Goal: Task Accomplishment & Management: Complete application form

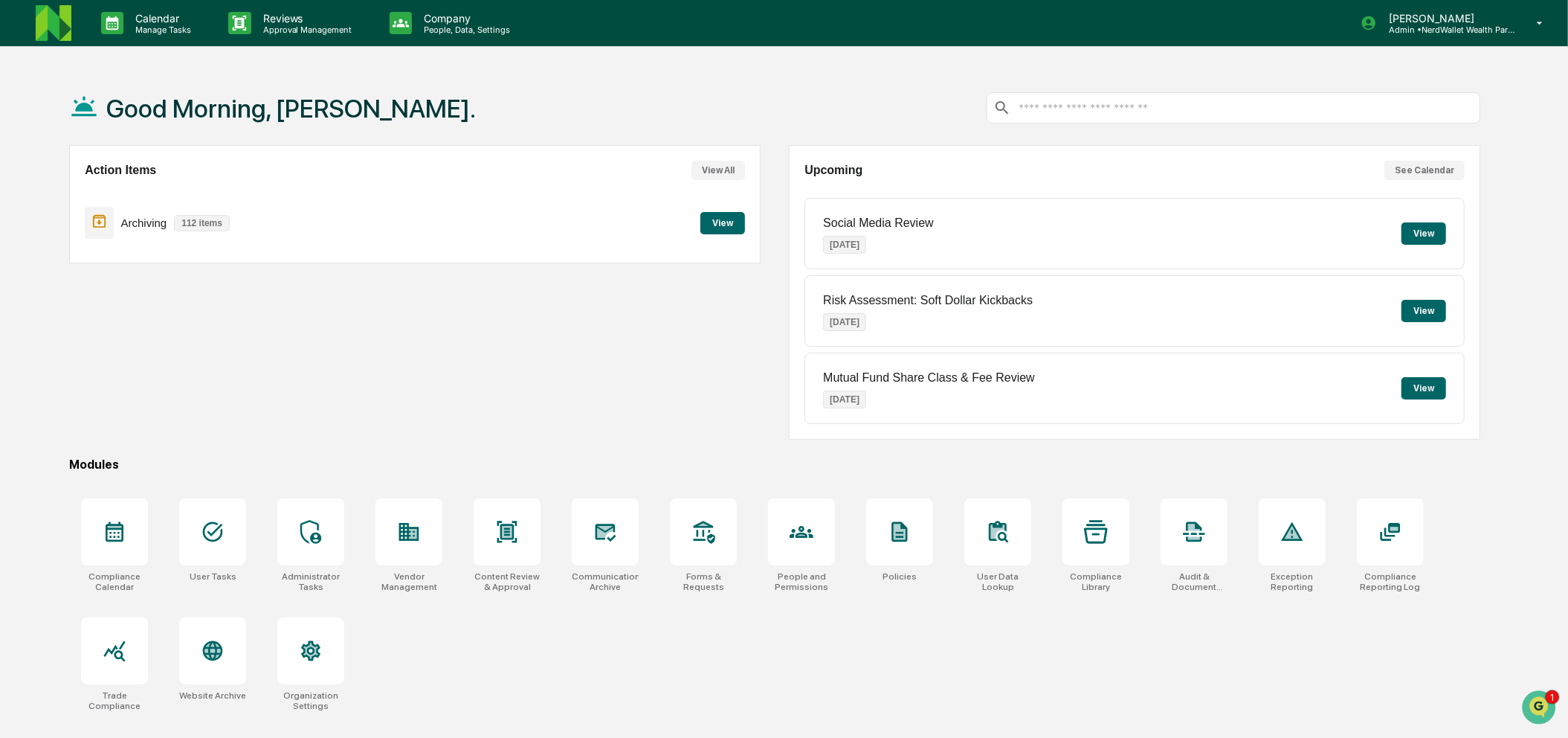
click at [583, 383] on div "Action Items View All Archiving 112 items View" at bounding box center [415, 292] width 691 height 295
click at [220, 578] on div "User Tasks" at bounding box center [212, 577] width 46 height 11
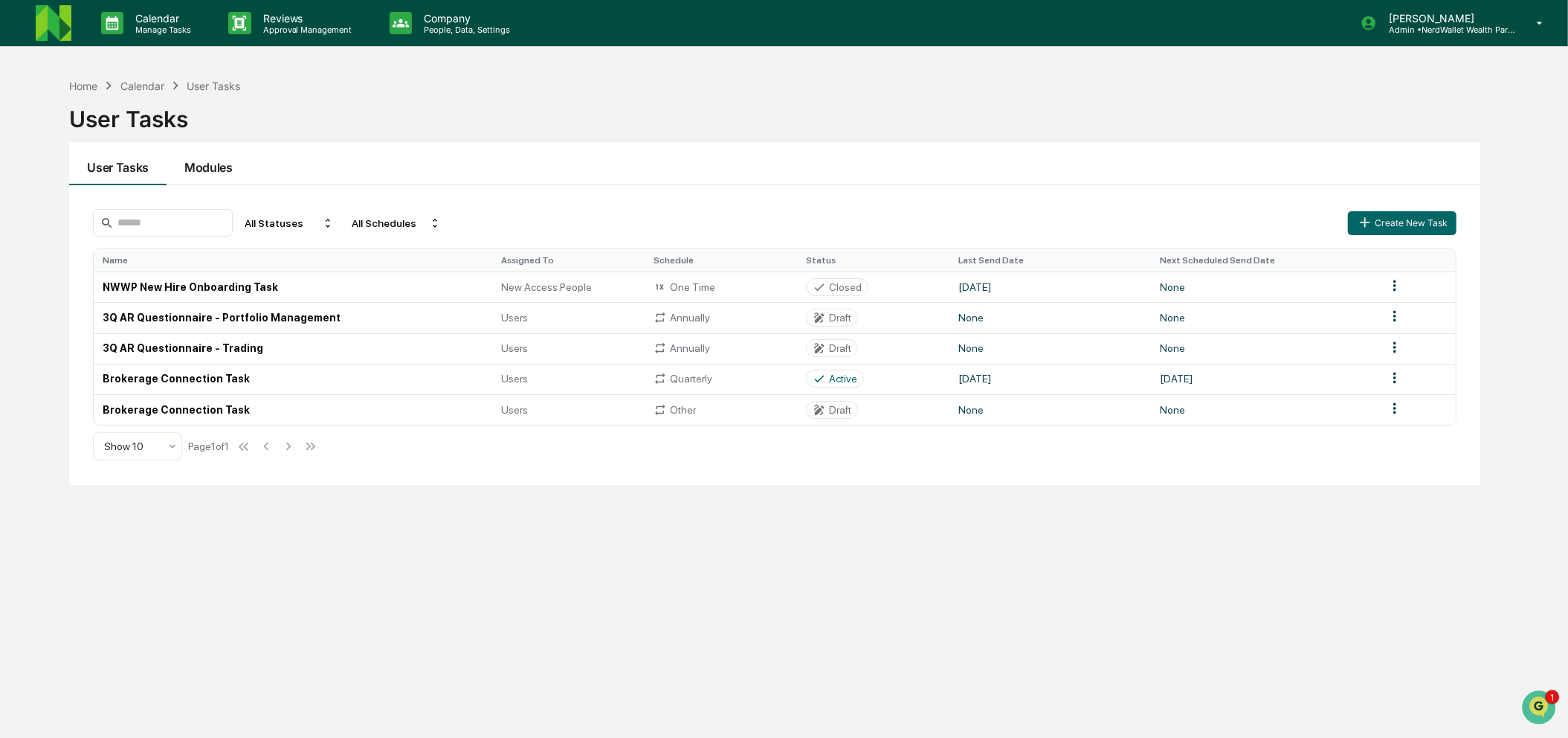
click at [205, 159] on button "Modules" at bounding box center [209, 163] width 84 height 43
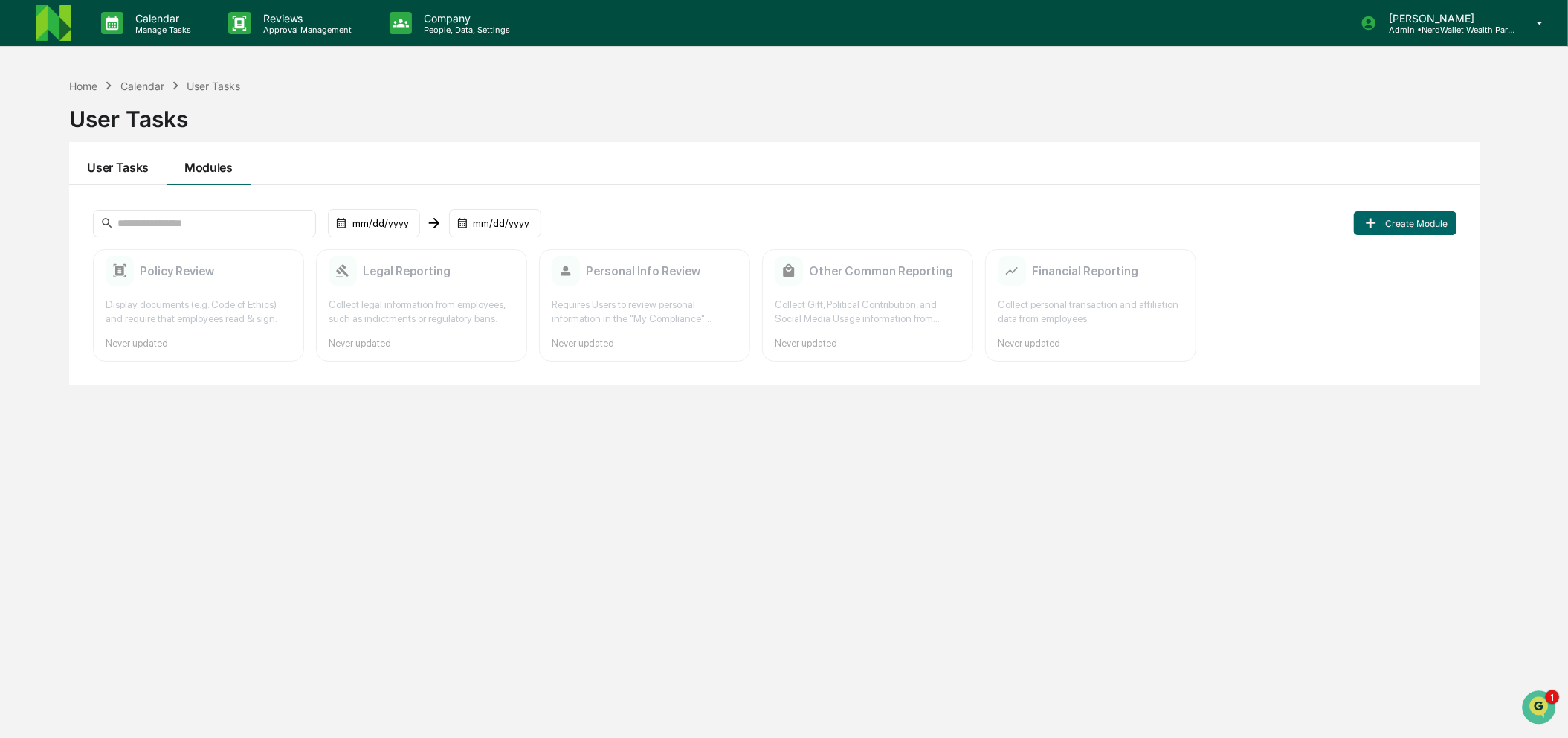
click at [118, 176] on button "User Tasks" at bounding box center [118, 163] width 97 height 43
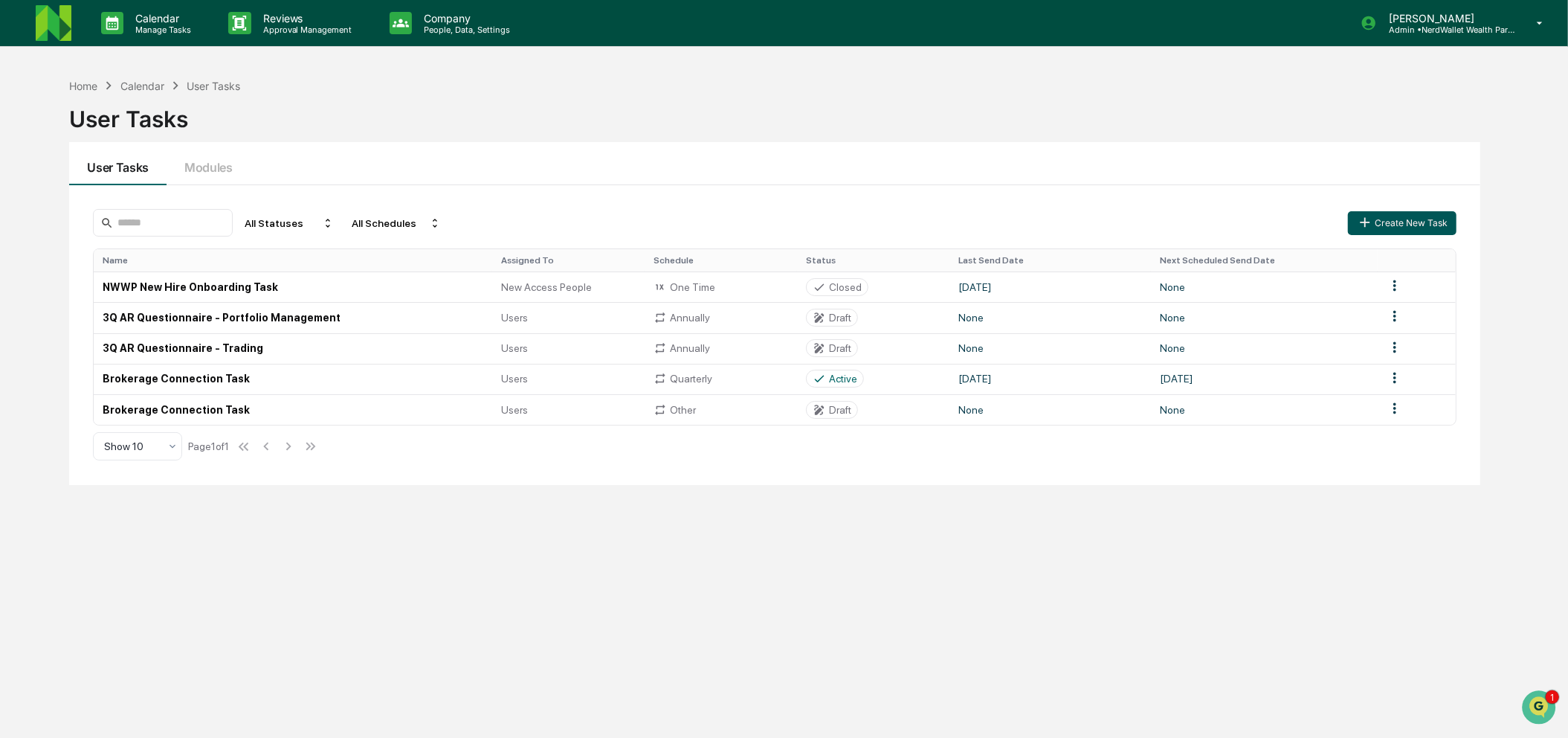
click at [1403, 224] on button "Create New Task" at bounding box center [1402, 223] width 109 height 24
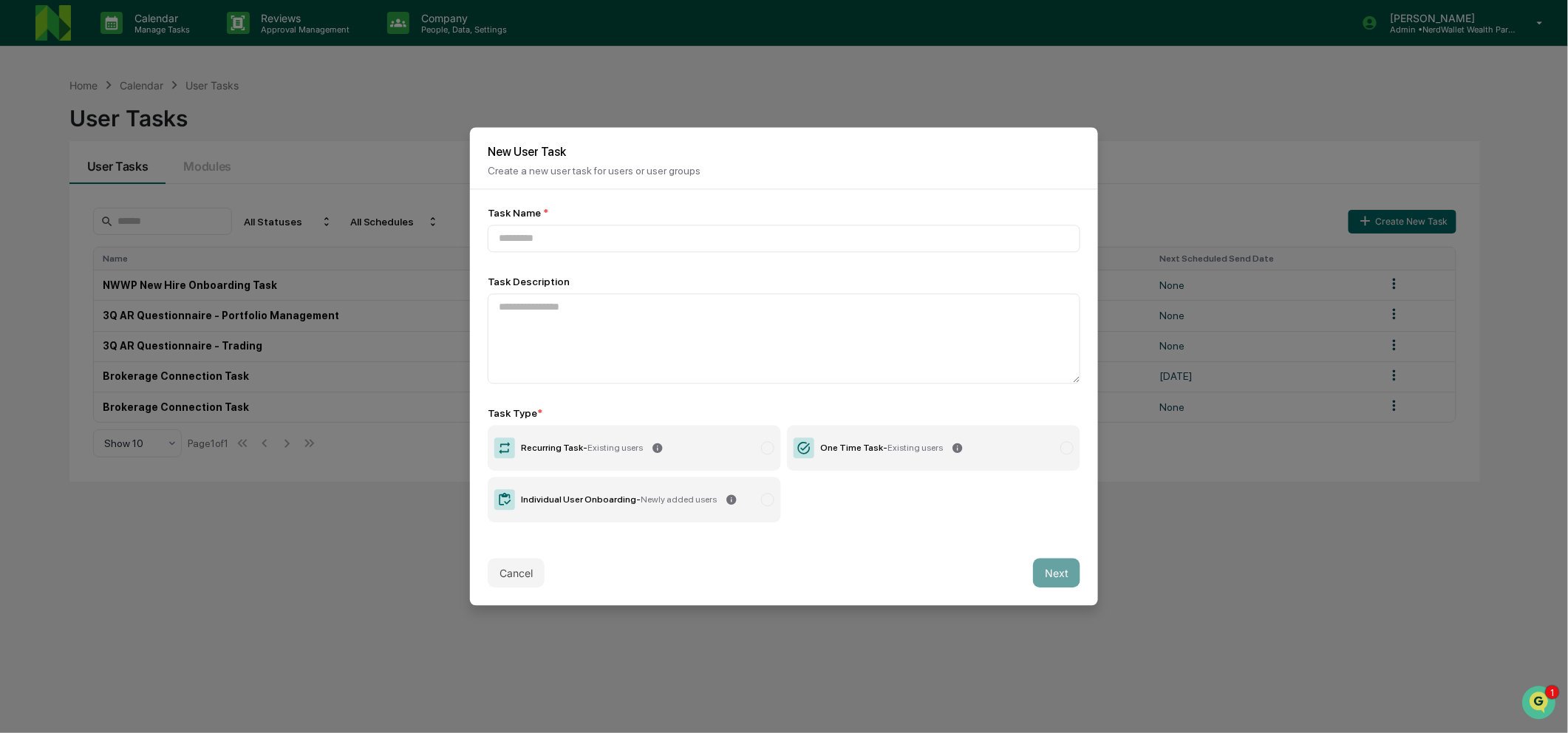
click at [725, 499] on icon at bounding box center [731, 500] width 12 height 12
click at [723, 226] on input at bounding box center [784, 239] width 593 height 27
type input "***"
click at [1062, 580] on button "Next" at bounding box center [1056, 574] width 47 height 30
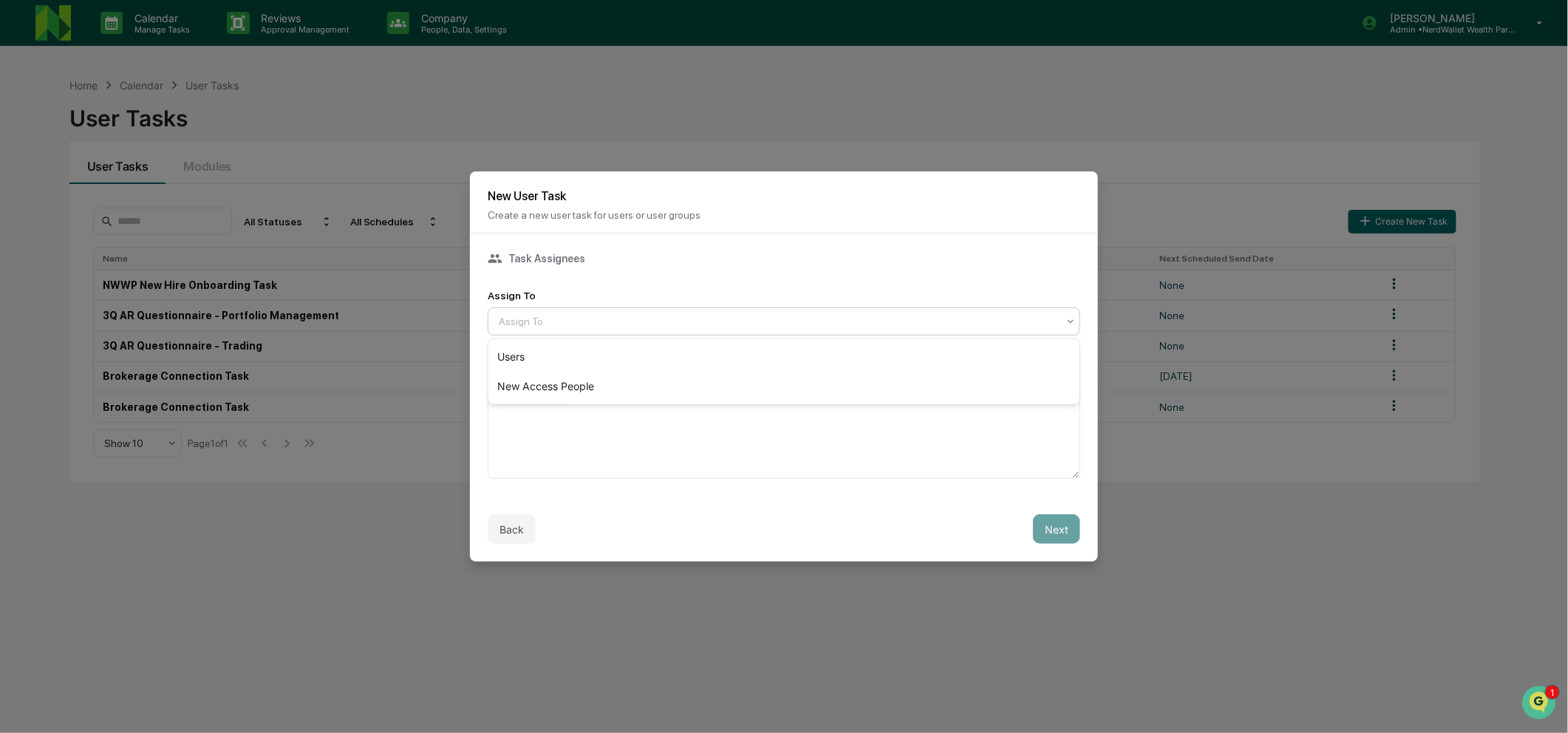
click at [782, 321] on div at bounding box center [777, 321] width 559 height 15
click at [716, 383] on div "New Access People" at bounding box center [784, 386] width 591 height 30
click at [1043, 531] on button "Next" at bounding box center [1056, 529] width 47 height 30
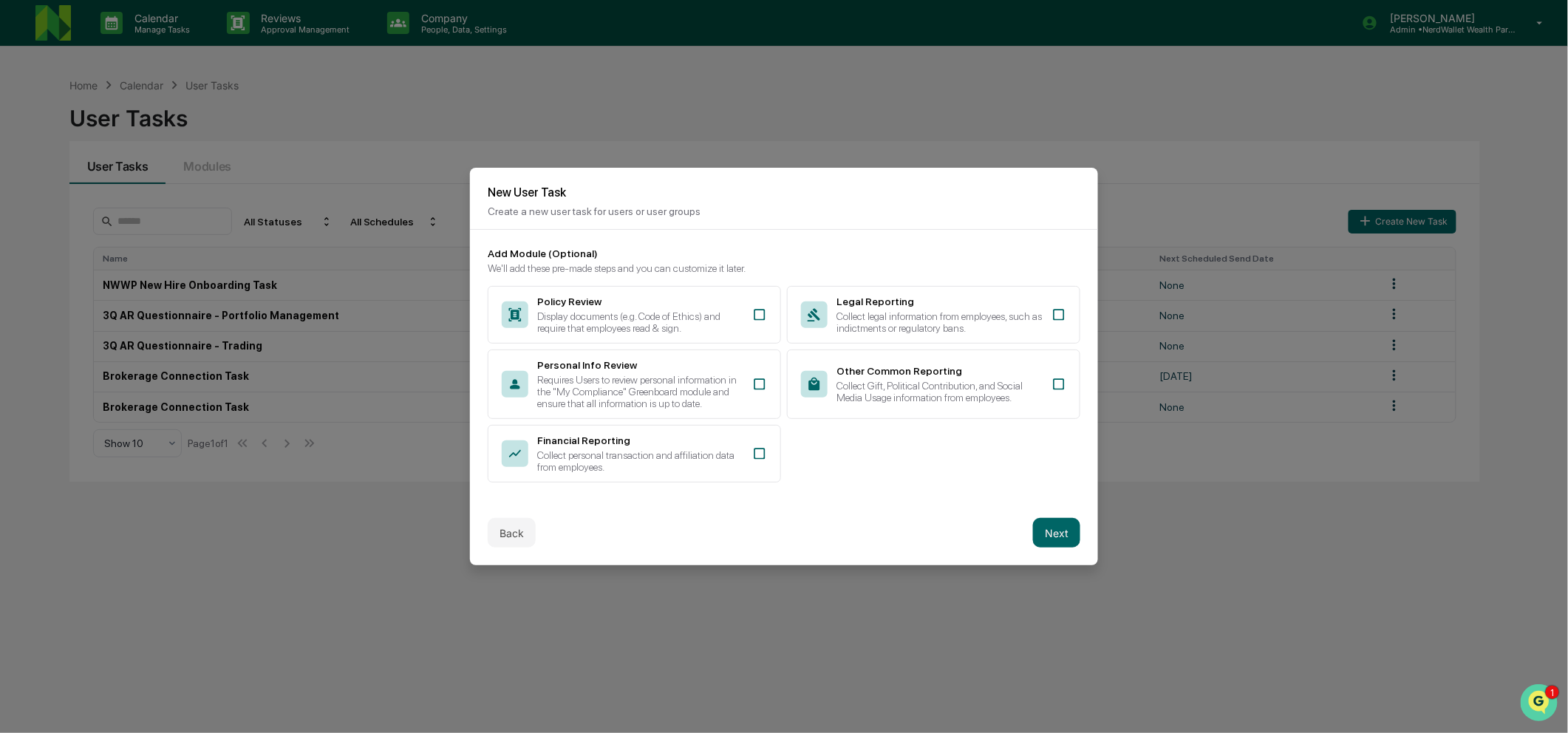
click at [1542, 701] on img "Open customer support" at bounding box center [1538, 702] width 37 height 30
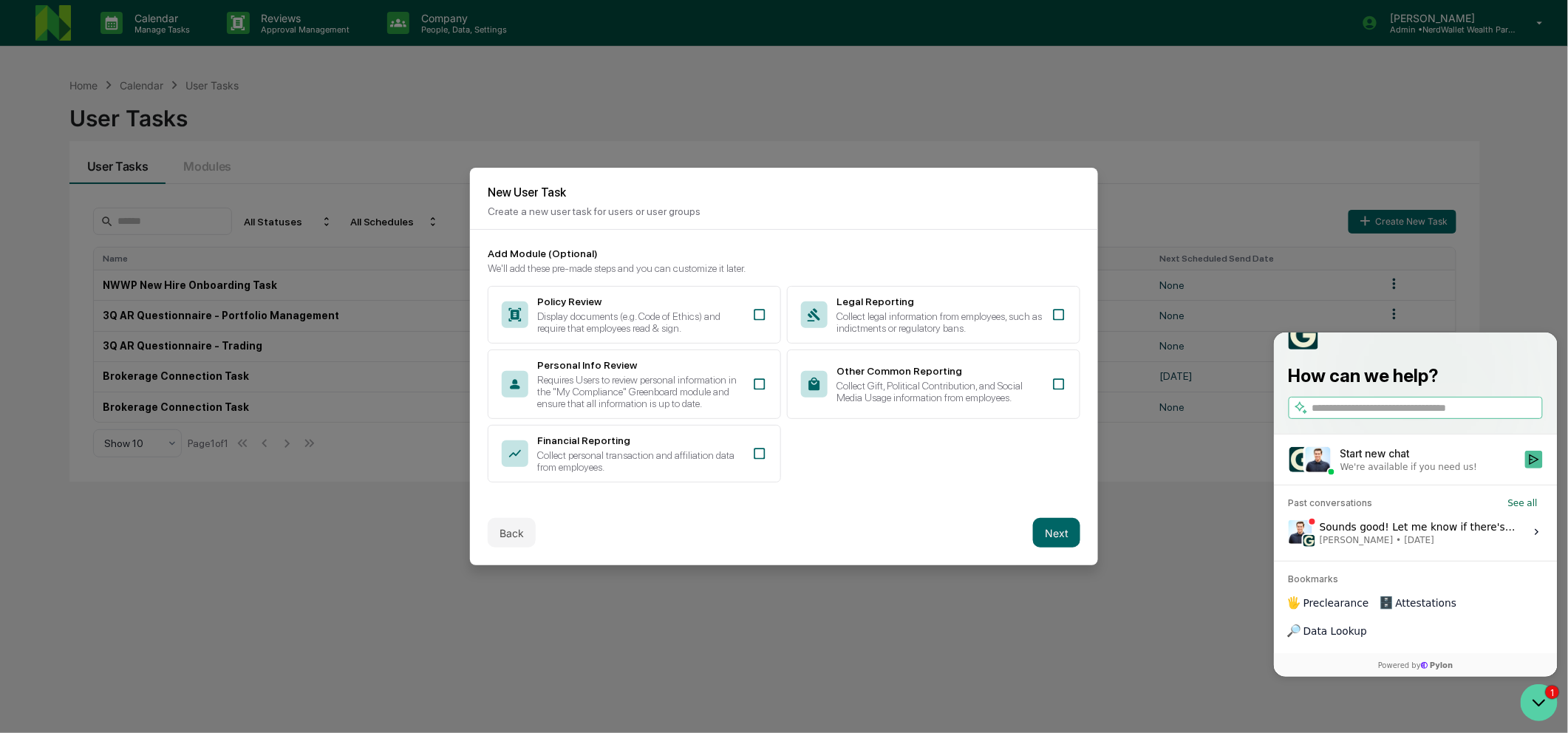
click at [1542, 701] on icon "Open customer support" at bounding box center [1538, 702] width 11 height 5
